Goal: Information Seeking & Learning: Learn about a topic

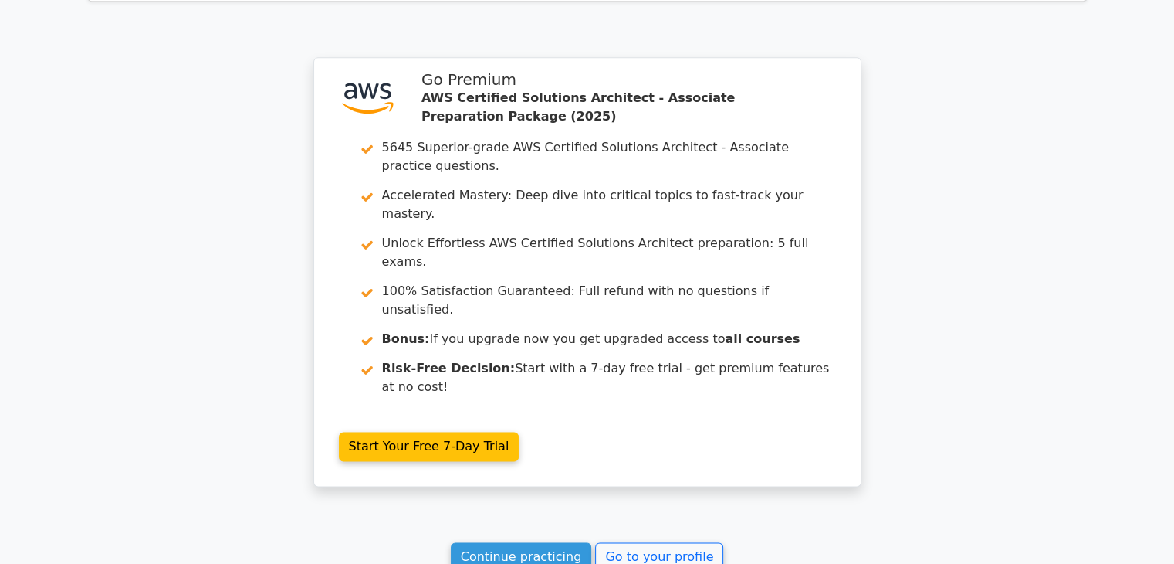
scroll to position [2076, 0]
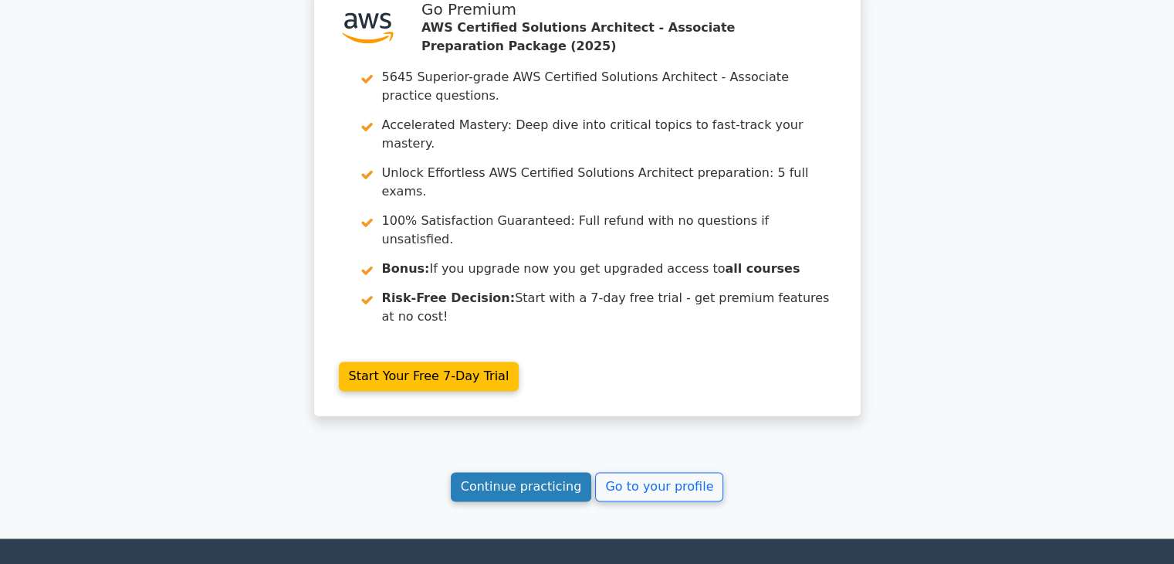
click at [529, 472] on link "Continue practicing" at bounding box center [521, 486] width 141 height 29
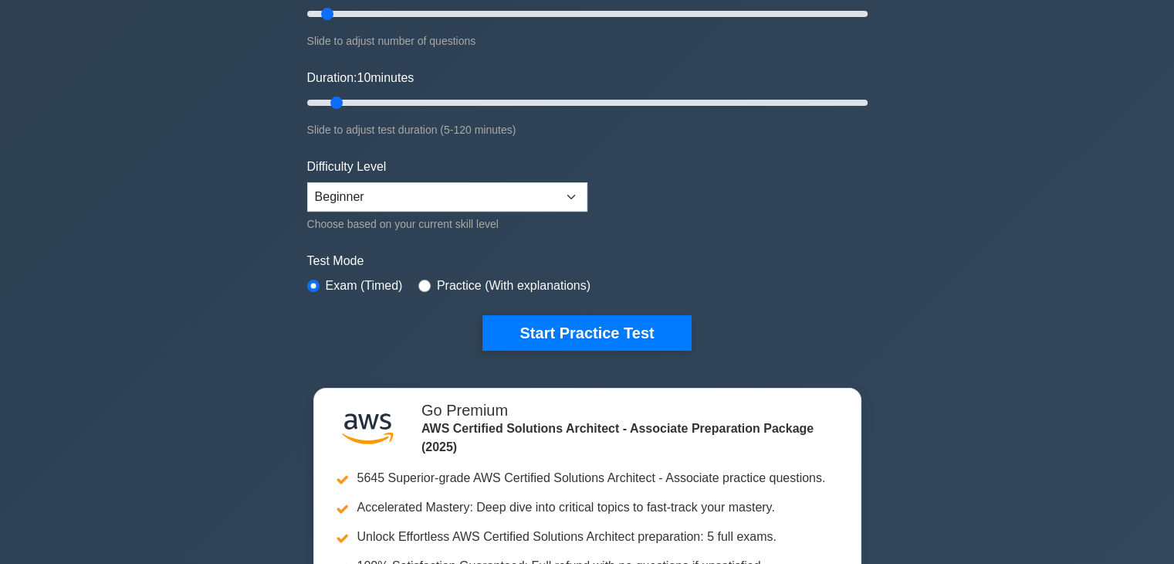
scroll to position [232, 0]
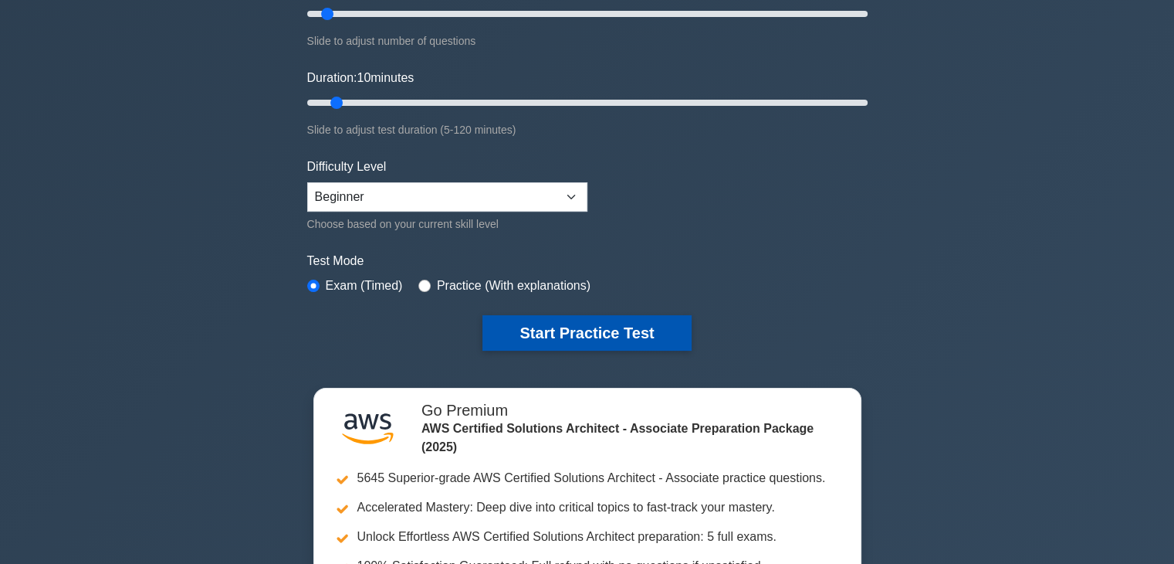
click at [622, 337] on button "Start Practice Test" at bounding box center [587, 333] width 208 height 36
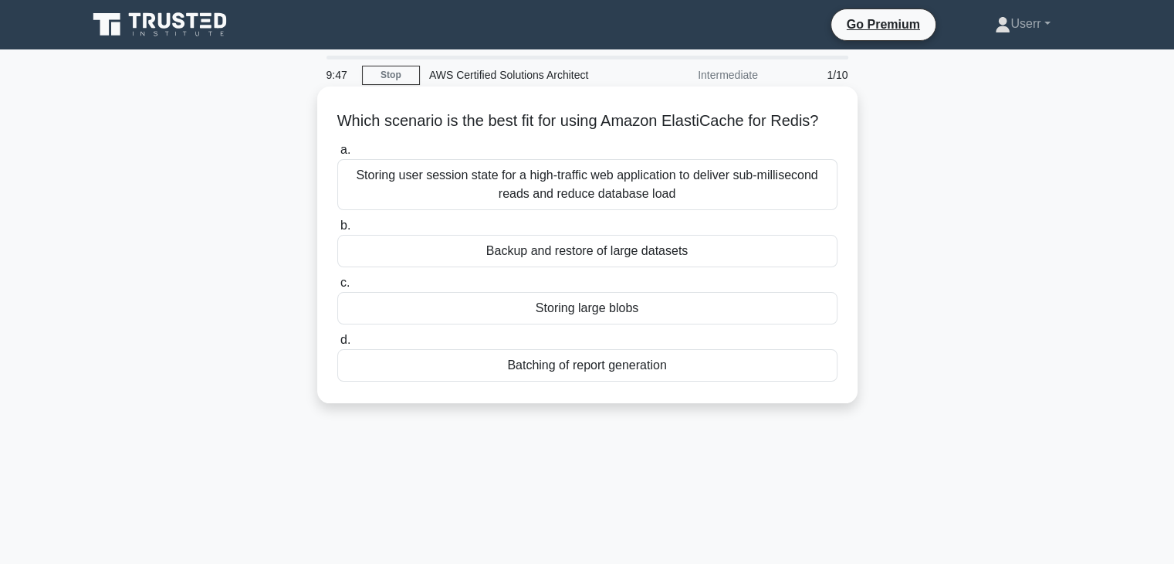
click at [508, 210] on div "Storing user session state for a high-traffic web application to deliver sub-mi…" at bounding box center [587, 184] width 500 height 51
click at [337, 155] on input "a. Storing user session state for a high-traffic web application to deliver sub…" at bounding box center [337, 150] width 0 height 10
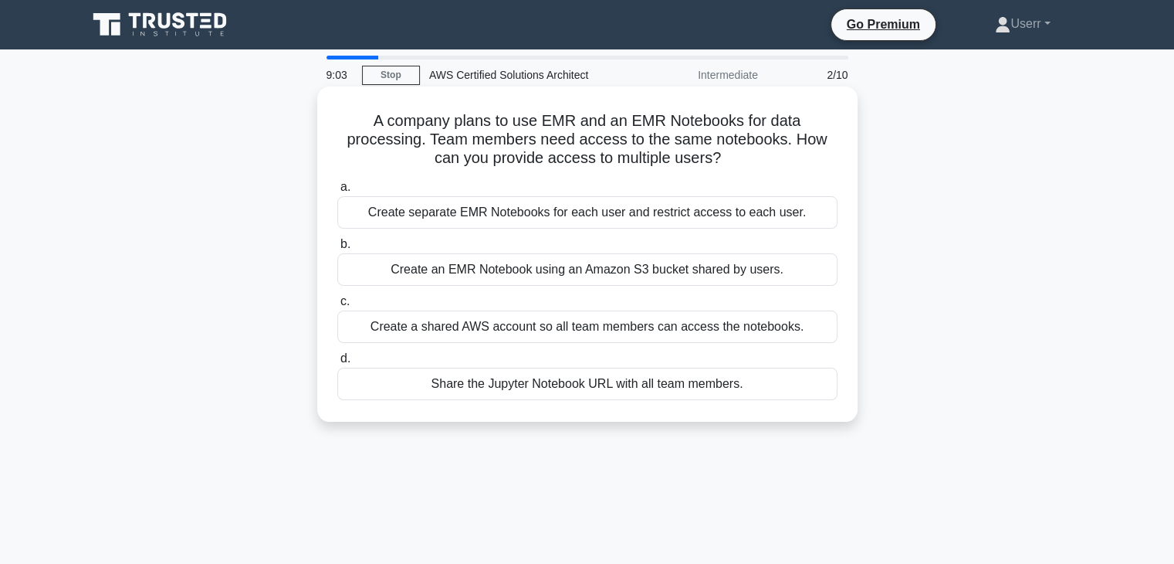
click at [571, 214] on div "Create separate EMR Notebooks for each user and restrict access to each user." at bounding box center [587, 212] width 500 height 32
click at [337, 192] on input "a. Create separate EMR Notebooks for each user and restrict access to each user." at bounding box center [337, 187] width 0 height 10
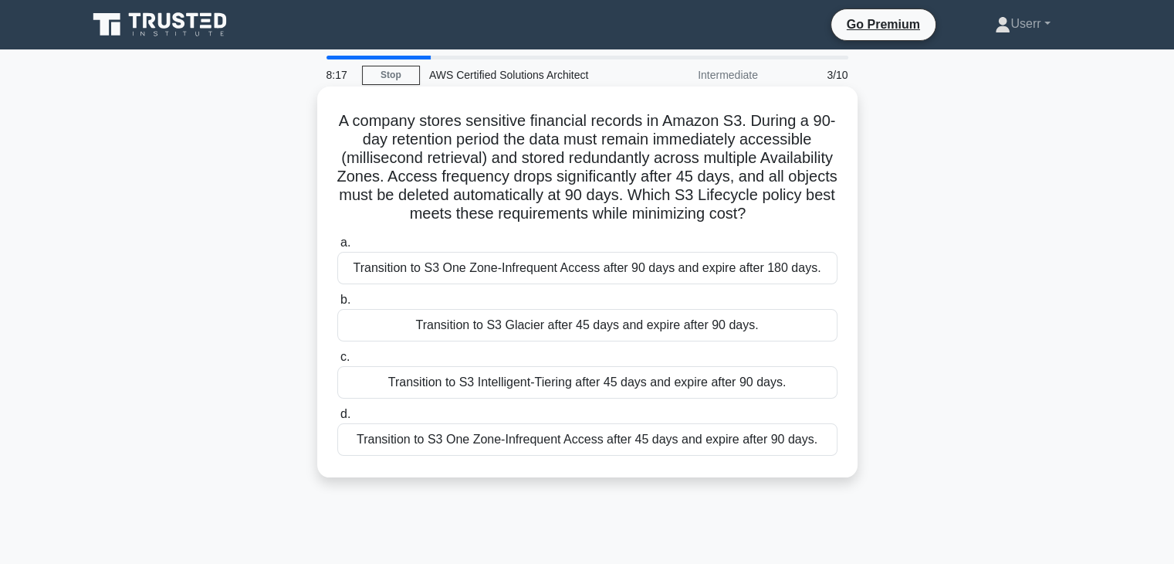
click at [482, 177] on h5 "A company stores sensitive financial records in Amazon S3. During a 90-day rete…" at bounding box center [587, 167] width 503 height 113
drag, startPoint x: 482, startPoint y: 177, endPoint x: 680, endPoint y: 268, distance: 218.4
click at [680, 268] on div "A company stores sensitive financial records in Amazon S3. During a 90-day rete…" at bounding box center [588, 282] width 528 height 378
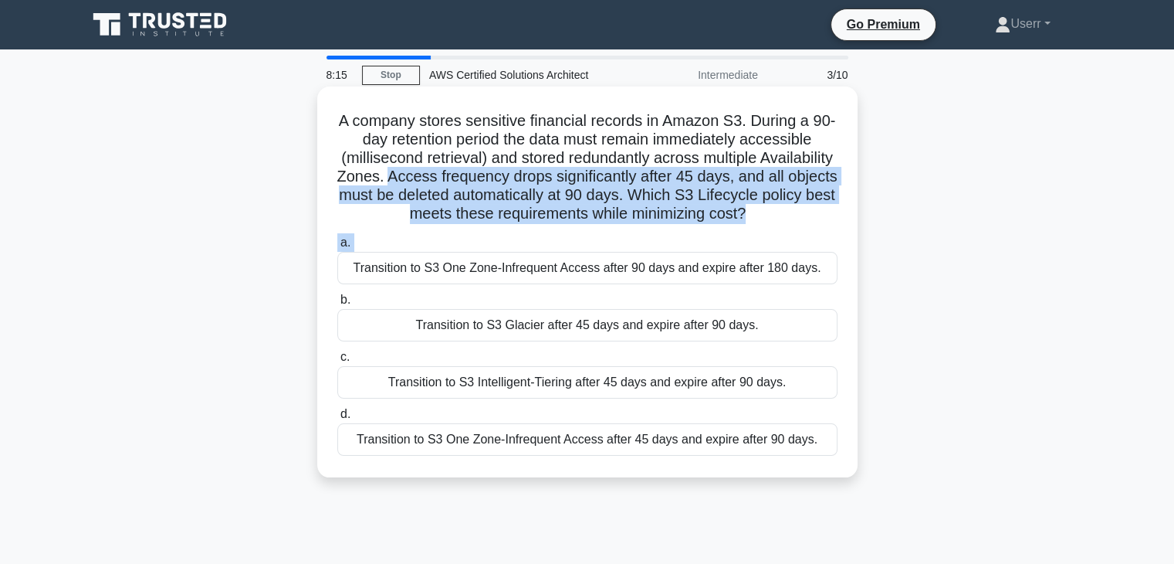
click at [658, 212] on h5 "A company stores sensitive financial records in Amazon S3. During a 90-day rete…" at bounding box center [587, 167] width 503 height 113
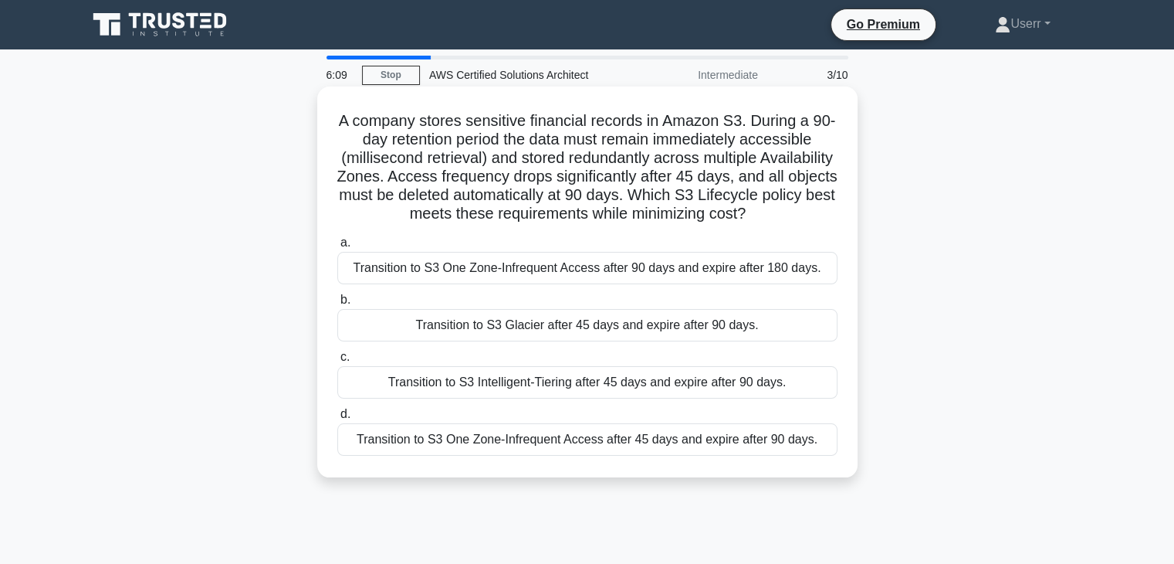
drag, startPoint x: 334, startPoint y: 115, endPoint x: 816, endPoint y: 232, distance: 495.9
click at [816, 232] on div "A company stores sensitive financial records in Amazon S3. During a 90-day rete…" at bounding box center [588, 282] width 528 height 378
click at [819, 224] on h5 "A company stores sensitive financial records in Amazon S3. During a 90-day rete…" at bounding box center [587, 167] width 503 height 113
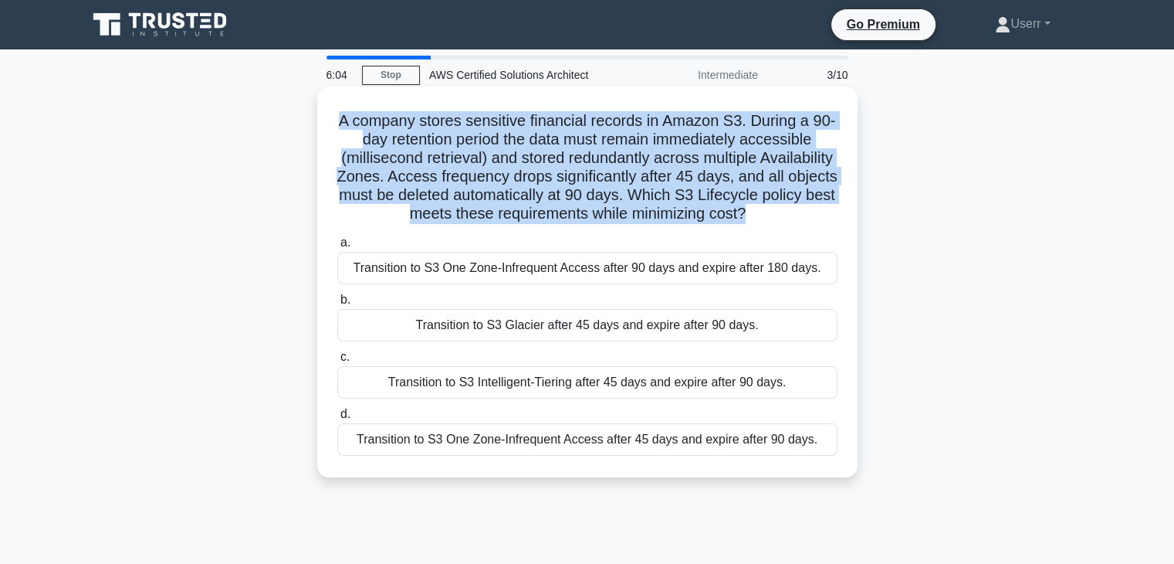
drag, startPoint x: 831, startPoint y: 213, endPoint x: 349, endPoint y: 124, distance: 490.0
click at [349, 124] on h5 "A company stores sensitive financial records in Amazon S3. During a 90-day rete…" at bounding box center [587, 167] width 503 height 113
click at [453, 201] on h5 "A company stores sensitive financial records in Amazon S3. During a 90-day rete…" at bounding box center [587, 167] width 503 height 113
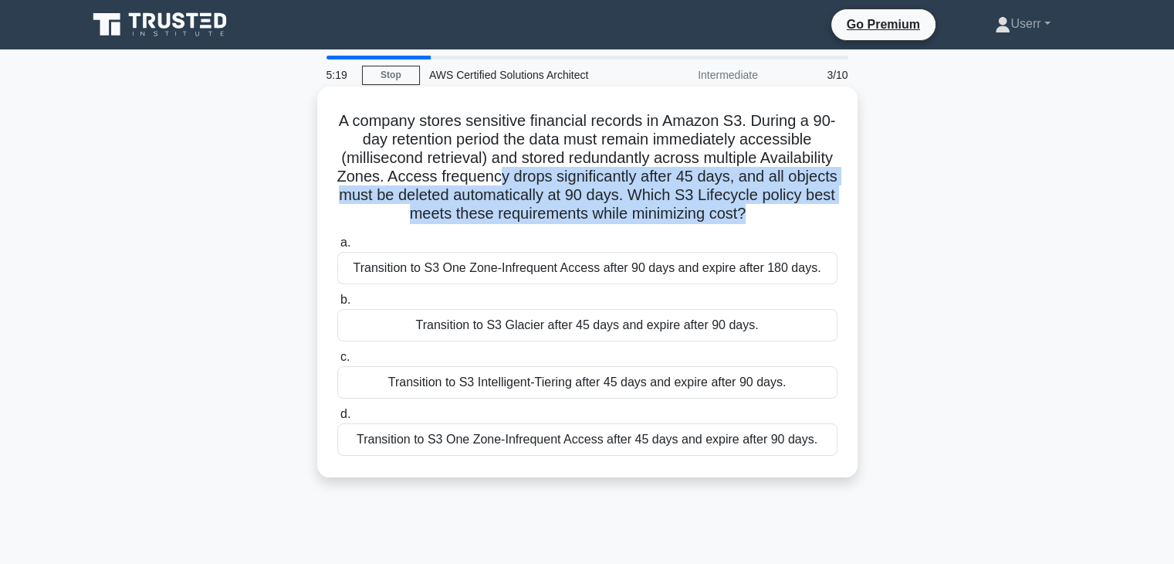
drag, startPoint x: 832, startPoint y: 219, endPoint x: 586, endPoint y: 171, distance: 250.9
click at [586, 171] on h5 "A company stores sensitive financial records in Amazon S3. During a 90-day rete…" at bounding box center [587, 167] width 503 height 113
drag, startPoint x: 586, startPoint y: 171, endPoint x: 692, endPoint y: 219, distance: 116.1
click at [692, 219] on h5 "A company stores sensitive financial records in Amazon S3. During a 90-day rete…" at bounding box center [587, 167] width 503 height 113
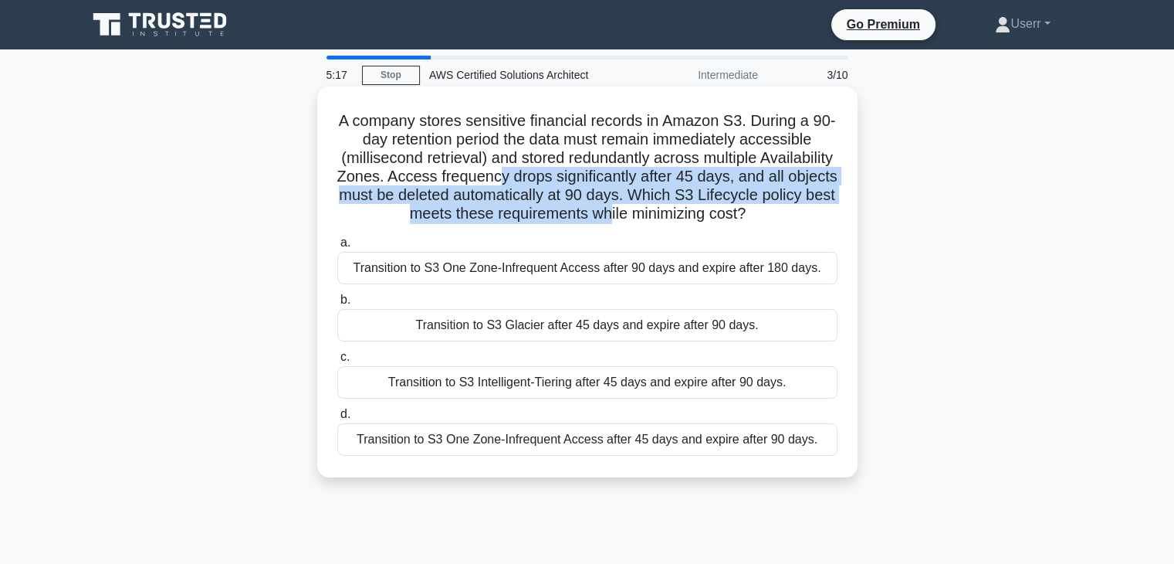
click at [692, 219] on h5 "A company stores sensitive financial records in Amazon S3. During a 90-day rete…" at bounding box center [587, 167] width 503 height 113
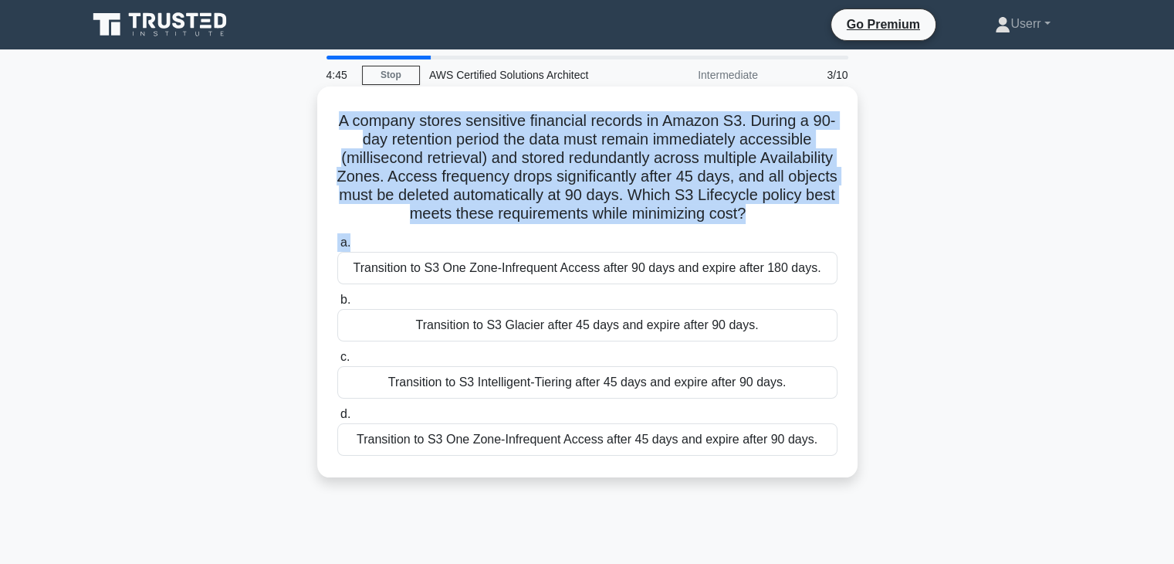
drag, startPoint x: 345, startPoint y: 120, endPoint x: 727, endPoint y: 236, distance: 399.6
click at [727, 224] on h5 "A company stores sensitive financial records in Amazon S3. During a 90-day rete…" at bounding box center [587, 167] width 503 height 113
drag, startPoint x: 751, startPoint y: 226, endPoint x: 828, endPoint y: 217, distance: 77.8
click at [828, 217] on h5 "A company stores sensitive financial records in Amazon S3. During a 90-day rete…" at bounding box center [587, 167] width 503 height 113
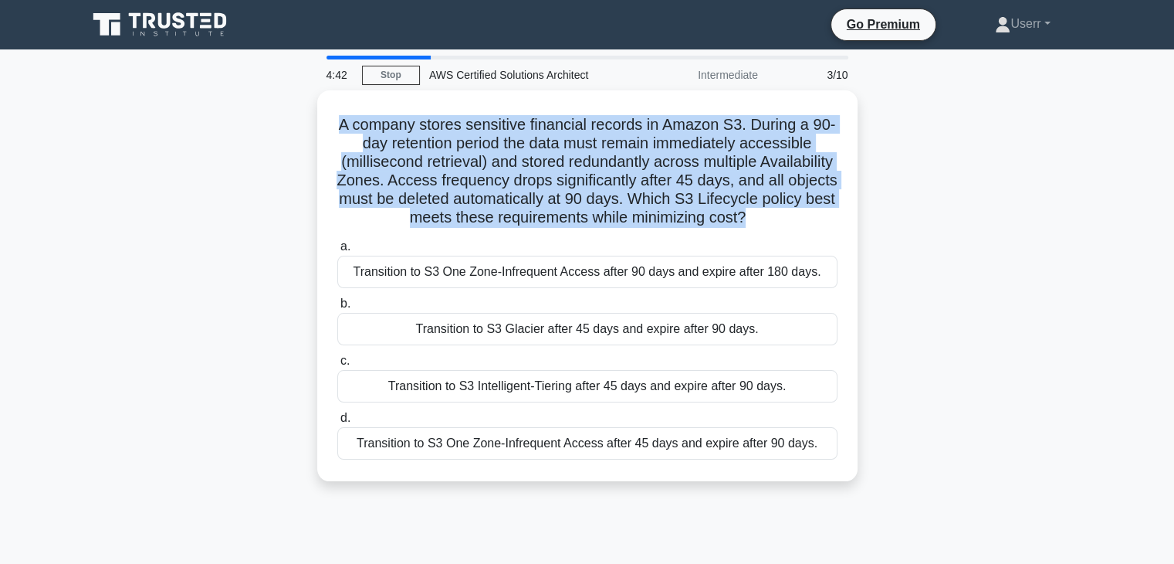
drag, startPoint x: 336, startPoint y: 110, endPoint x: 877, endPoint y: 208, distance: 550.0
click at [877, 208] on div "A company stores sensitive financial records in Amazon S3. During a 90-day rete…" at bounding box center [587, 294] width 1019 height 409
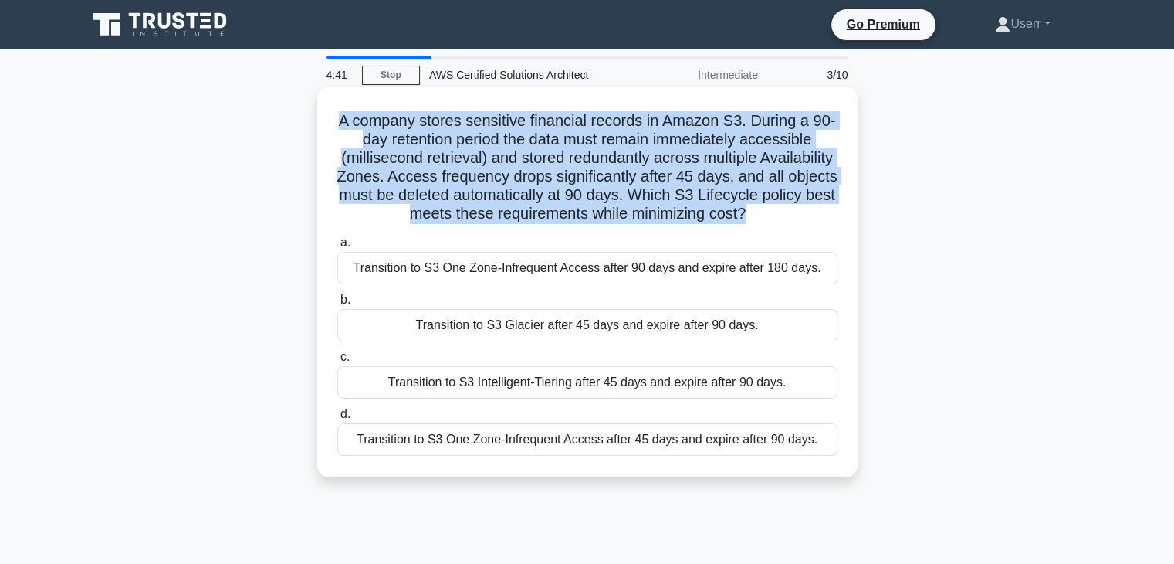
click at [831, 193] on h5 "A company stores sensitive financial records in Amazon S3. During a 90-day rete…" at bounding box center [587, 167] width 503 height 113
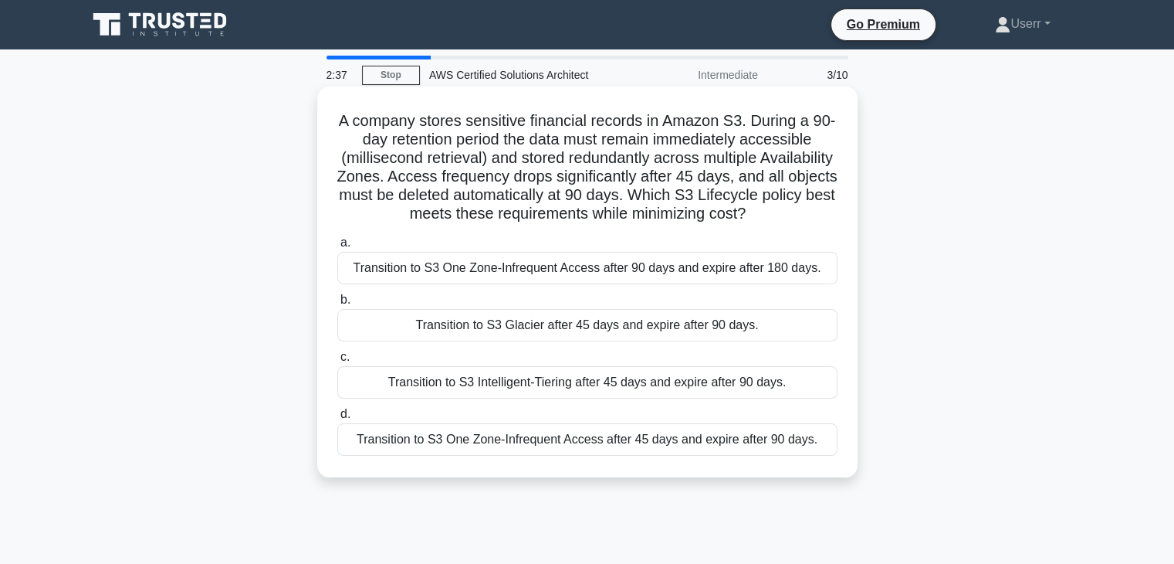
click at [834, 217] on h5 "A company stores sensitive financial records in Amazon S3. During a 90-day rete…" at bounding box center [587, 167] width 503 height 113
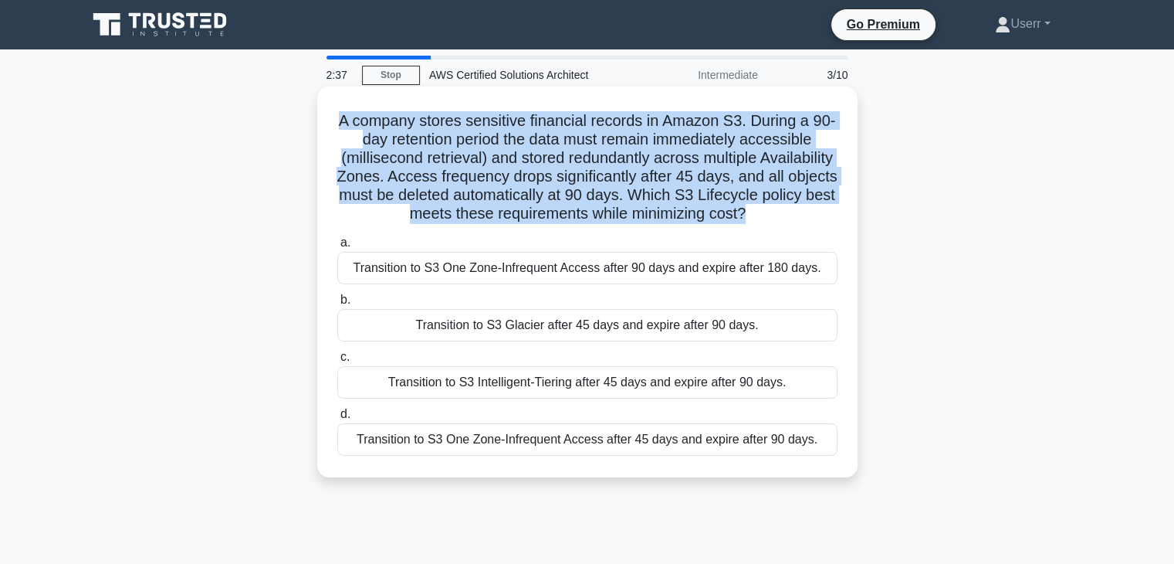
click at [834, 217] on h5 "A company stores sensitive financial records in Amazon S3. During a 90-day rete…" at bounding box center [587, 167] width 503 height 113
click at [835, 195] on h5 "A company stores sensitive financial records in Amazon S3. During a 90-day rete…" at bounding box center [587, 167] width 503 height 113
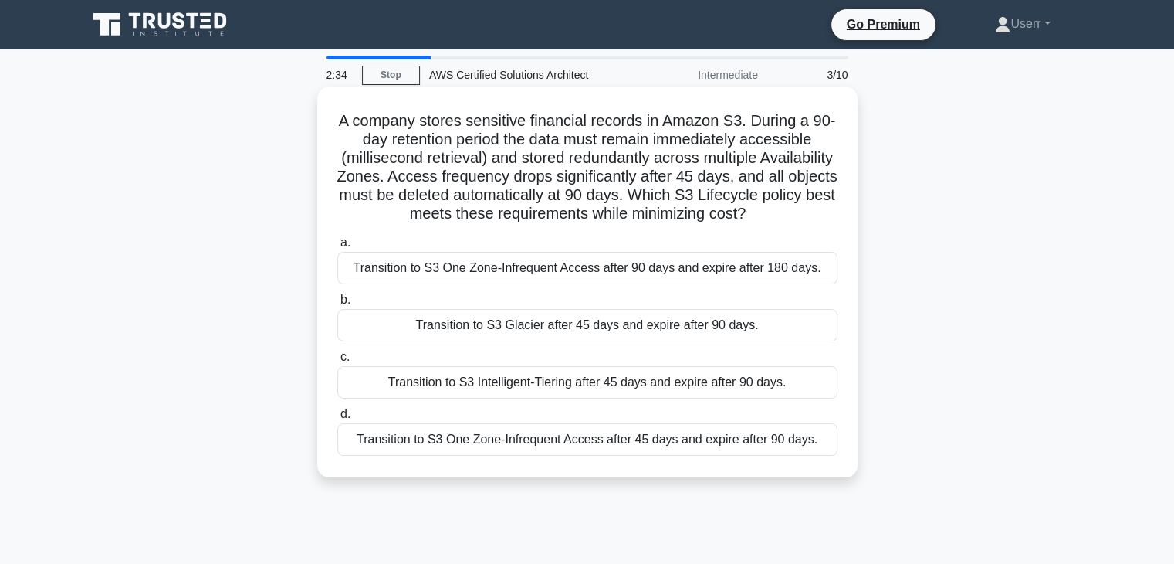
click at [828, 205] on h5 "A company stores sensitive financial records in Amazon S3. During a 90-day rete…" at bounding box center [587, 167] width 503 height 113
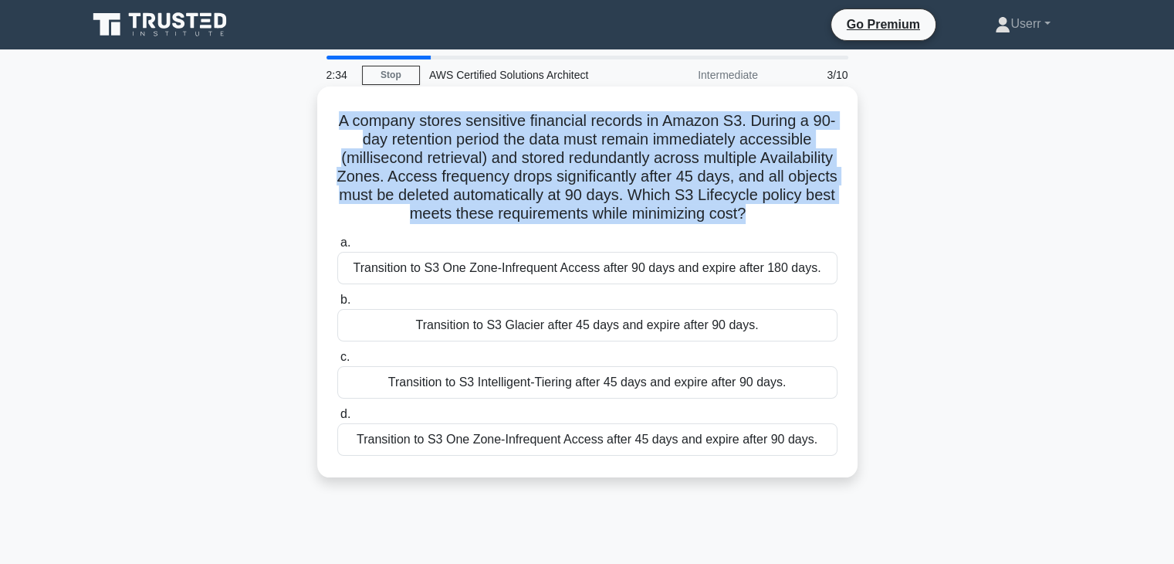
click at [828, 205] on h5 "A company stores sensitive financial records in Amazon S3. During a 90-day rete…" at bounding box center [587, 167] width 503 height 113
click at [825, 212] on h5 "A company stores sensitive financial records in Amazon S3. During a 90-day rete…" at bounding box center [587, 167] width 503 height 113
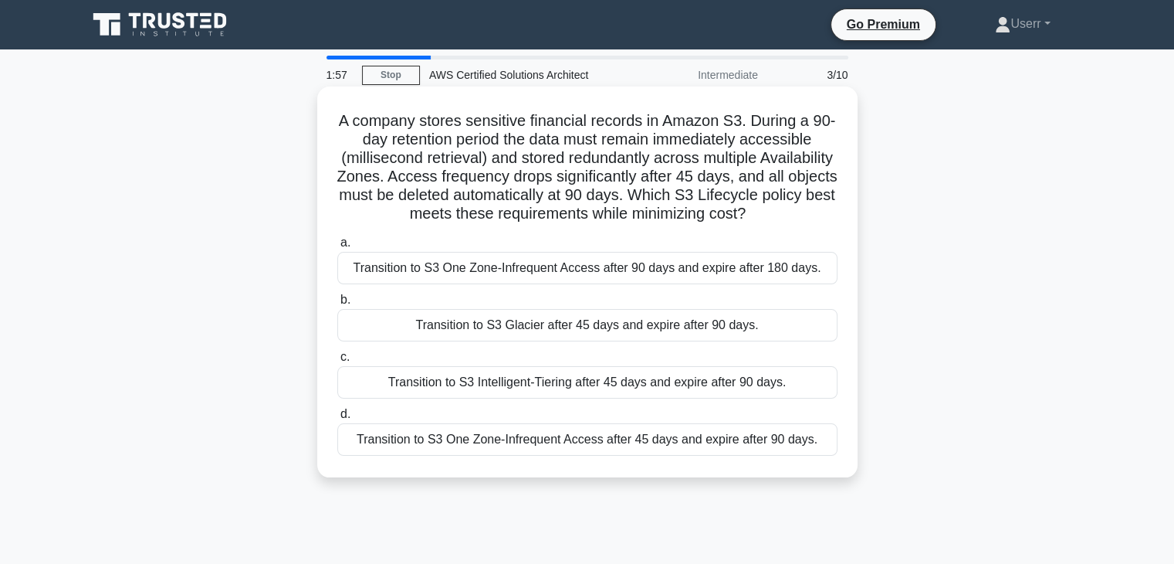
click at [830, 214] on h5 "A company stores sensitive financial records in Amazon S3. During a 90-day rete…" at bounding box center [587, 167] width 503 height 113
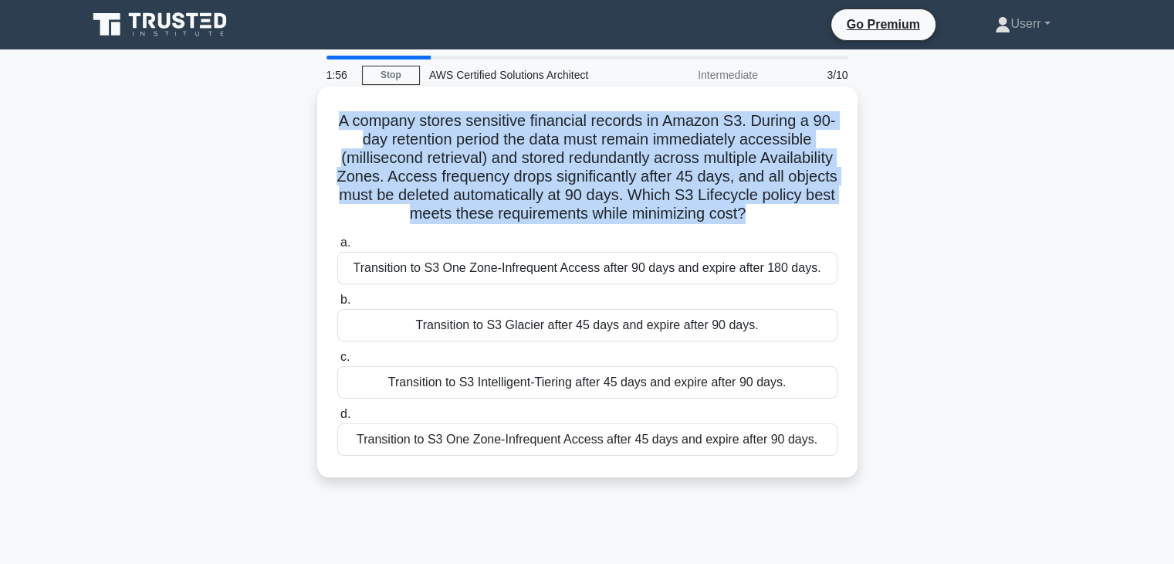
click at [830, 214] on h5 "A company stores sensitive financial records in Amazon S3. During a 90-day rete…" at bounding box center [587, 167] width 503 height 113
click at [831, 214] on h5 "A company stores sensitive financial records in Amazon S3. During a 90-day rete…" at bounding box center [587, 167] width 503 height 113
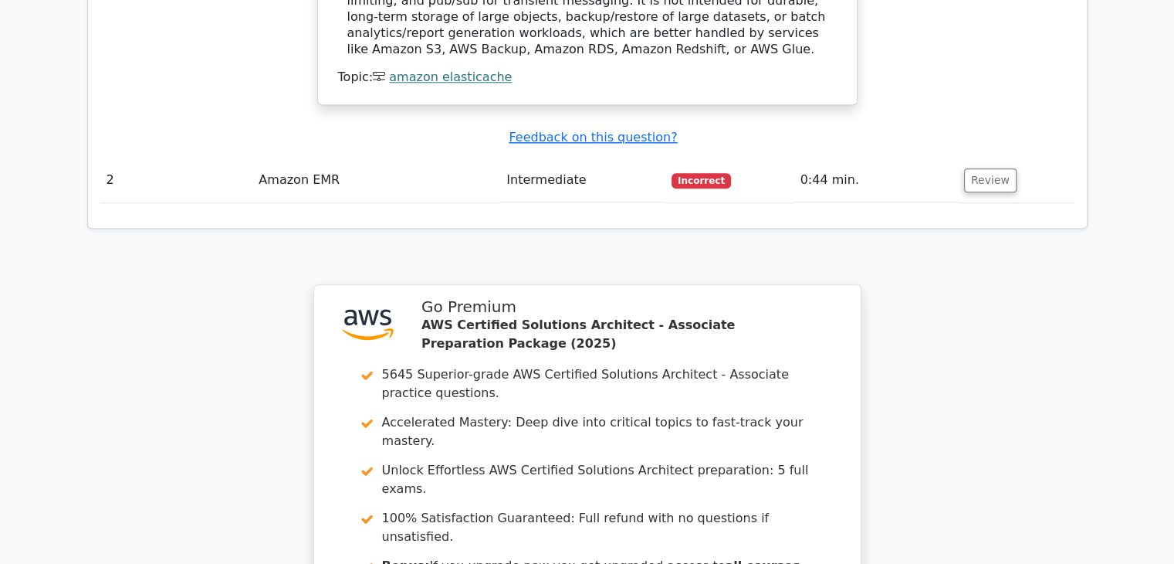
scroll to position [1940, 0]
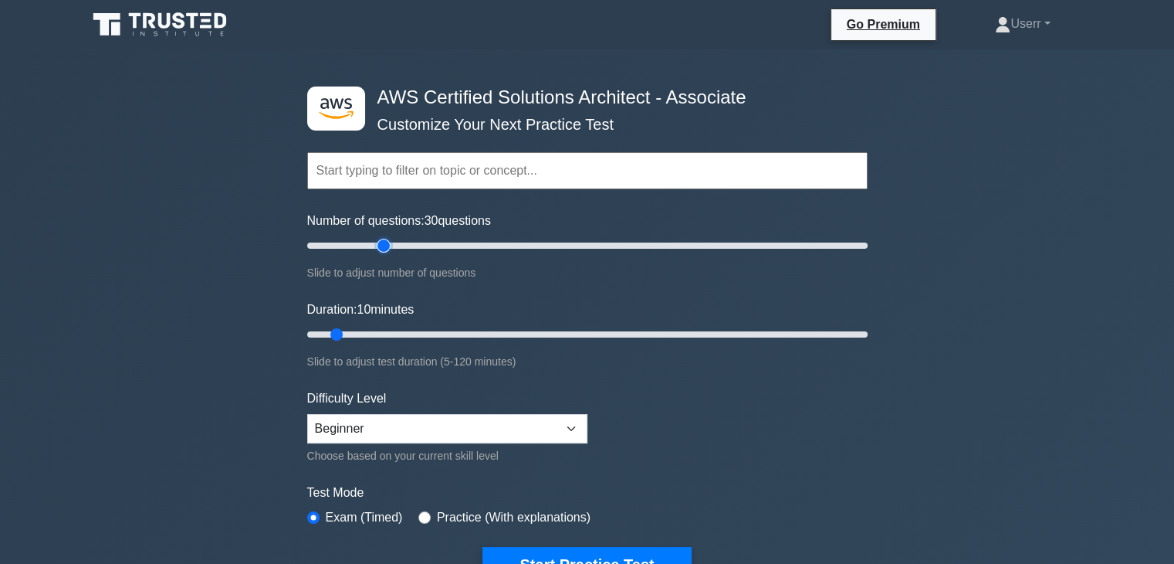
click at [388, 242] on input "Number of questions: 30 questions" at bounding box center [587, 245] width 561 height 19
click at [371, 245] on input "Number of questions: 25 questions" at bounding box center [587, 245] width 561 height 19
type input "20"
click at [355, 245] on input "Number of questions: 20 questions" at bounding box center [587, 245] width 561 height 19
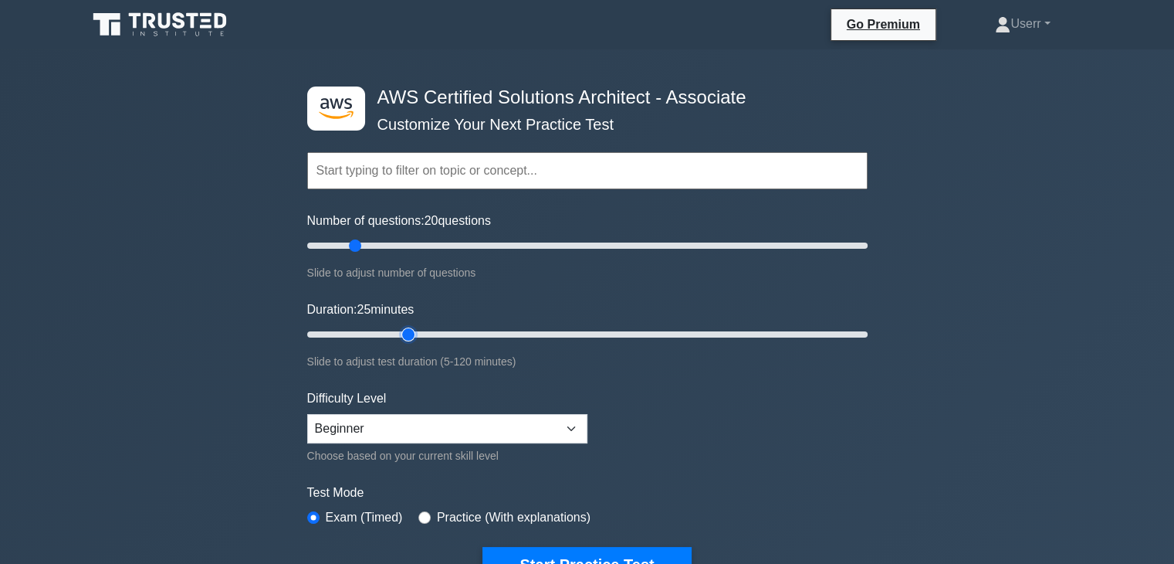
click at [408, 328] on input "Duration: 25 minutes" at bounding box center [587, 334] width 561 height 19
type input "30"
click at [422, 331] on input "Duration: 25 minutes" at bounding box center [587, 334] width 561 height 19
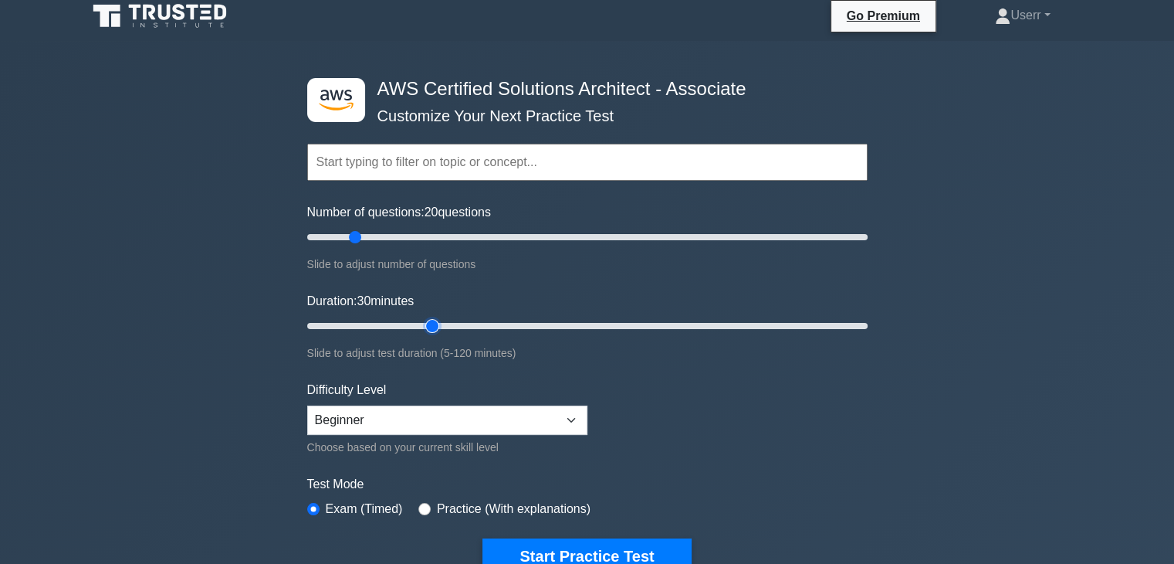
scroll to position [9, 0]
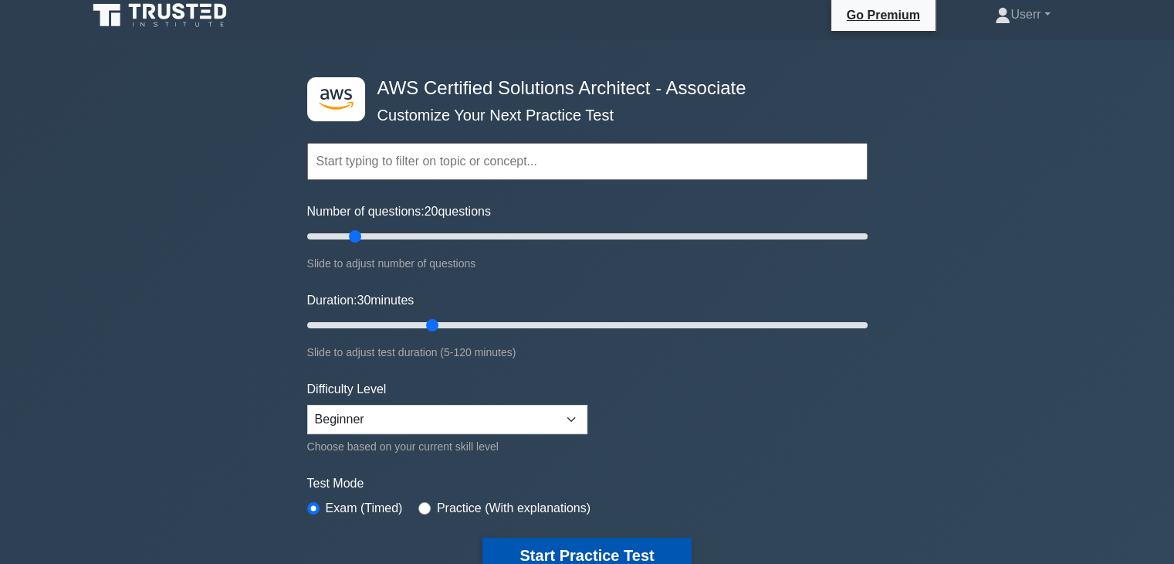
click at [571, 551] on button "Start Practice Test" at bounding box center [587, 555] width 208 height 36
